Goal: Find specific page/section: Find specific page/section

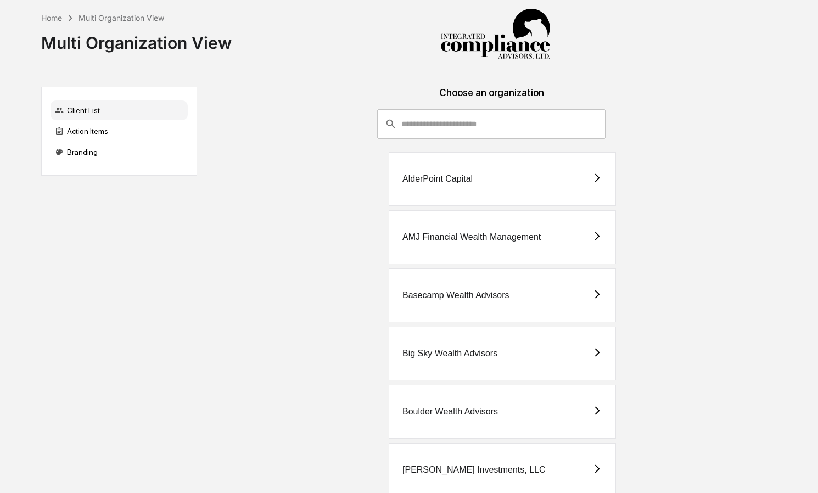
click at [436, 127] on input "consultant-dashboard__filter-organizations-search-bar" at bounding box center [503, 124] width 204 height 30
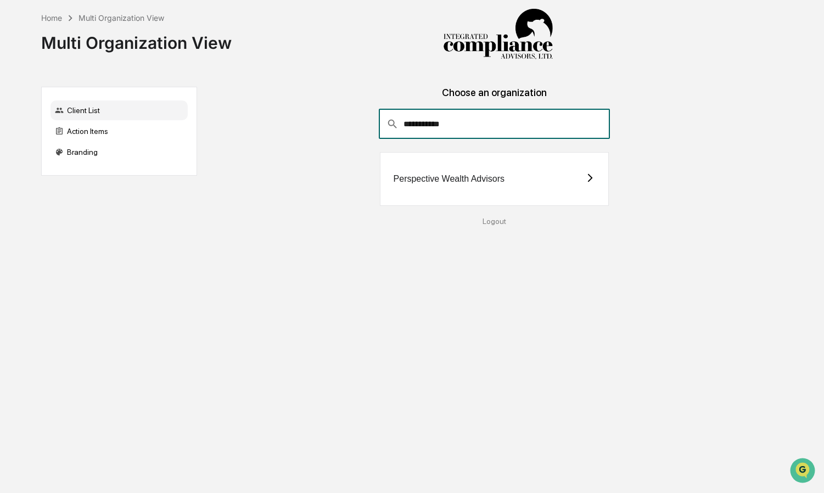
type input "**********"
click at [499, 188] on div "Perspective Wealth Advisors" at bounding box center [495, 179] width 230 height 54
